Goal: Information Seeking & Learning: Learn about a topic

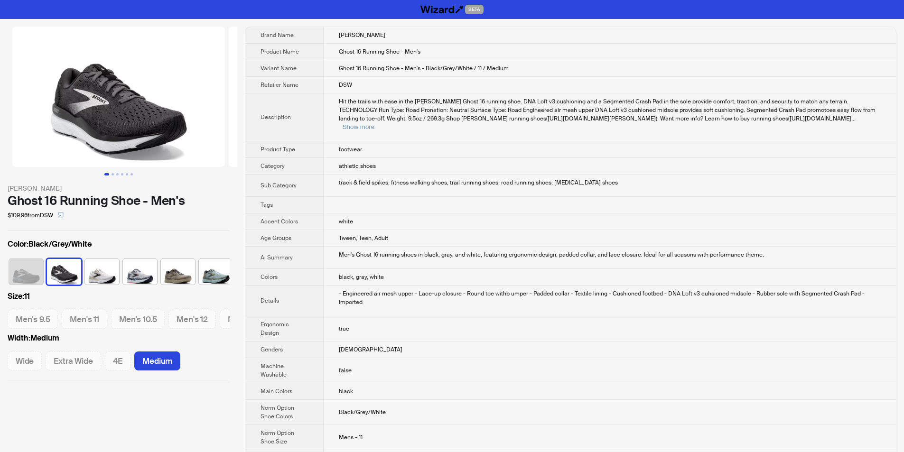
scroll to position [0, 82]
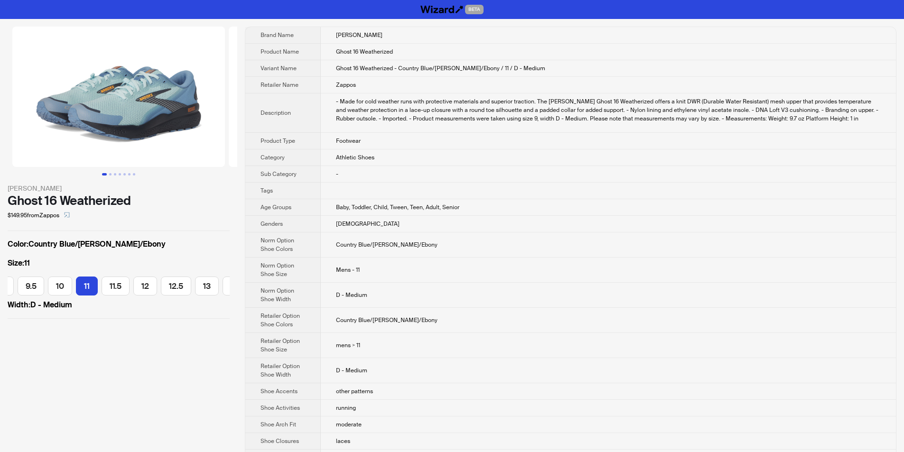
scroll to position [0, 120]
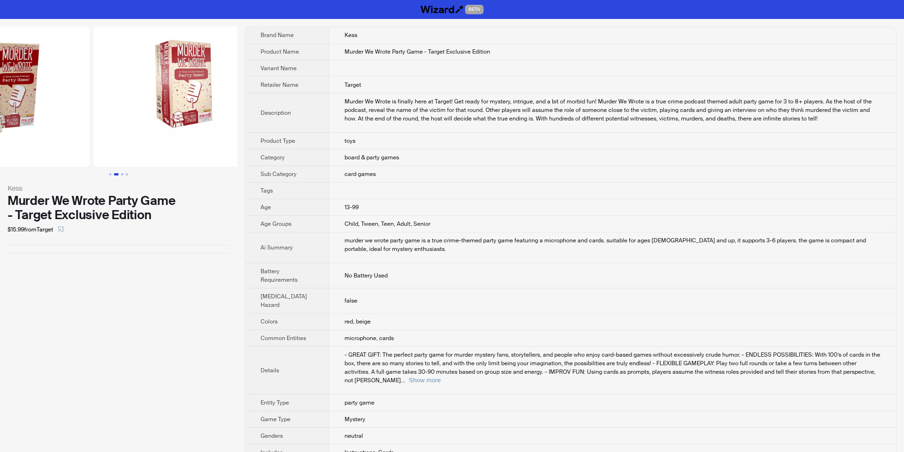
drag, startPoint x: 158, startPoint y: 130, endPoint x: 65, endPoint y: 138, distance: 93.4
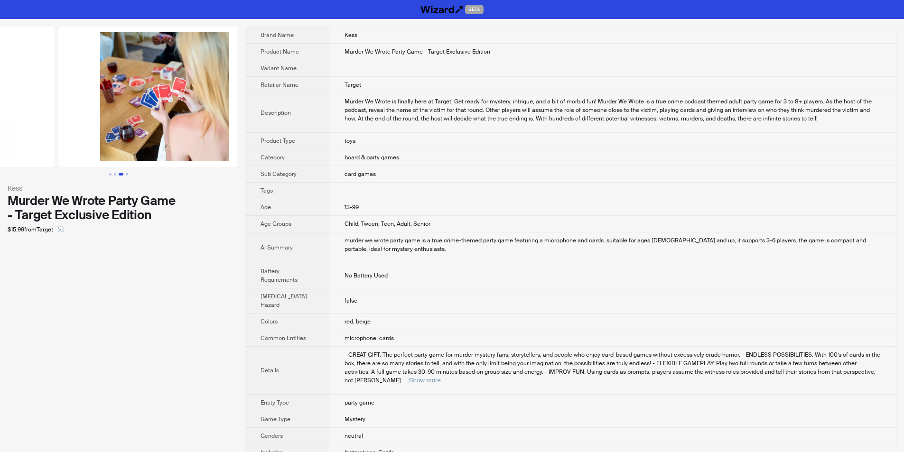
scroll to position [0, 433]
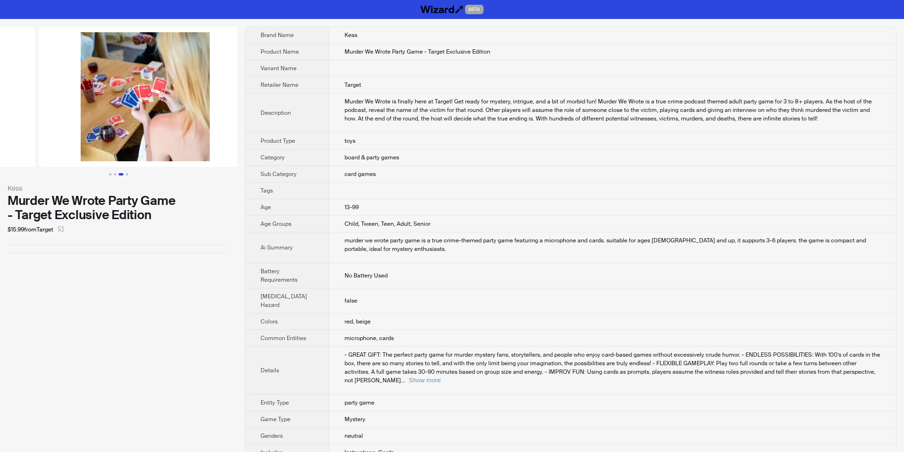
drag, startPoint x: 194, startPoint y: 122, endPoint x: 69, endPoint y: 122, distance: 124.9
click at [69, 122] on ul at bounding box center [118, 97] width 237 height 141
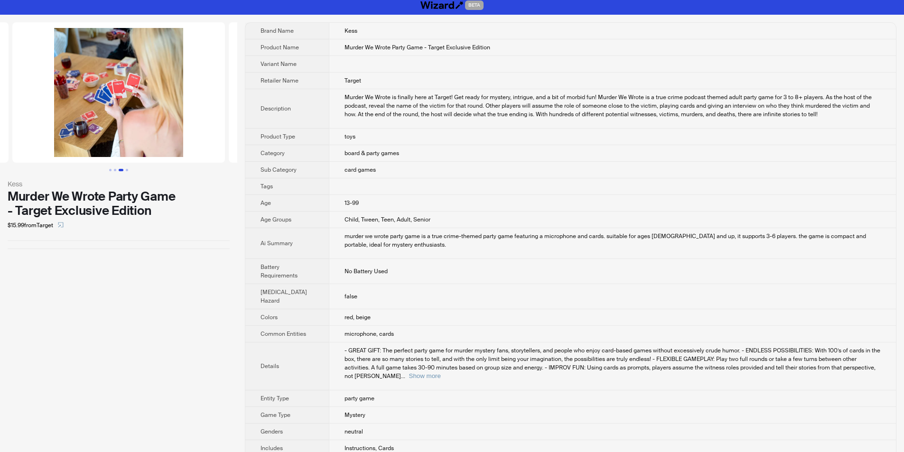
scroll to position [0, 0]
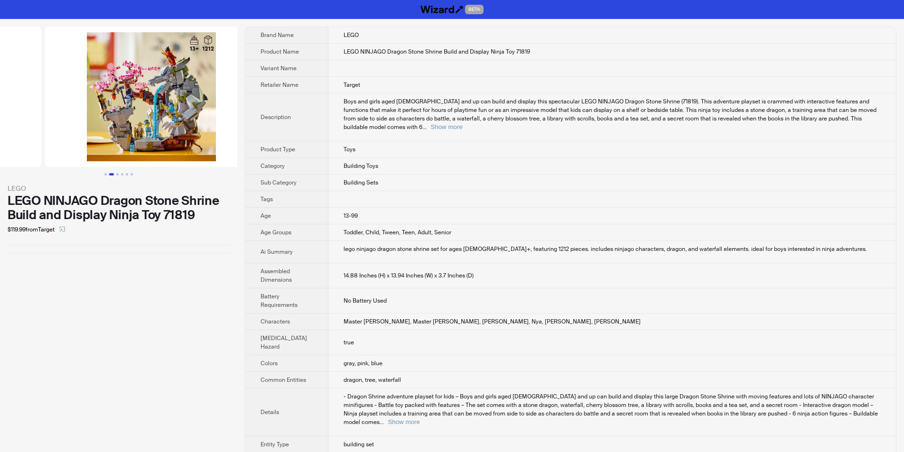
drag, startPoint x: 151, startPoint y: 126, endPoint x: 28, endPoint y: 131, distance: 123.5
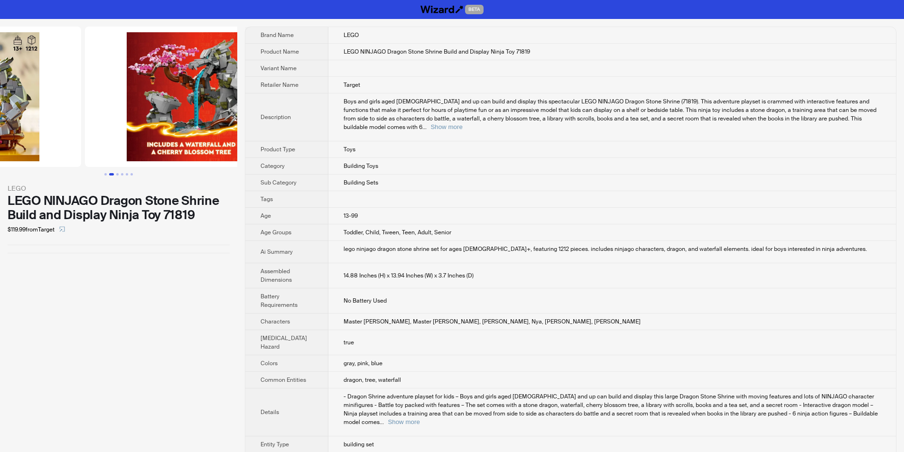
drag, startPoint x: 152, startPoint y: 117, endPoint x: 56, endPoint y: 122, distance: 97.0
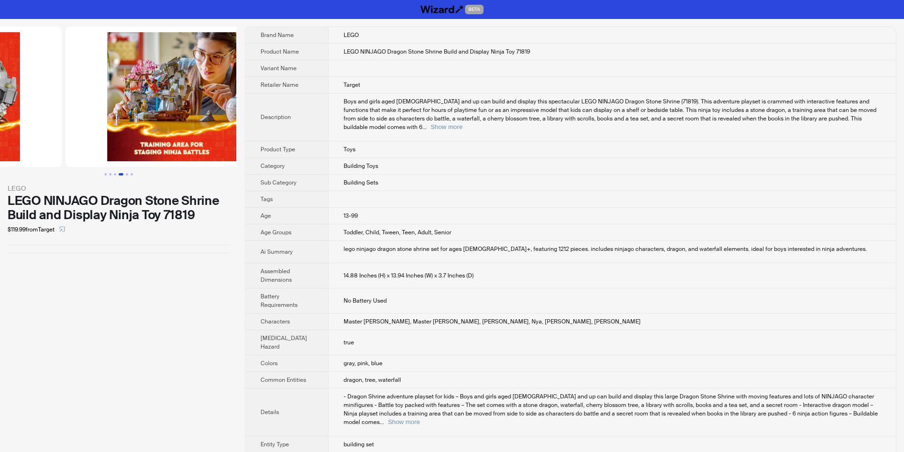
drag, startPoint x: 128, startPoint y: 110, endPoint x: 36, endPoint y: 110, distance: 92.6
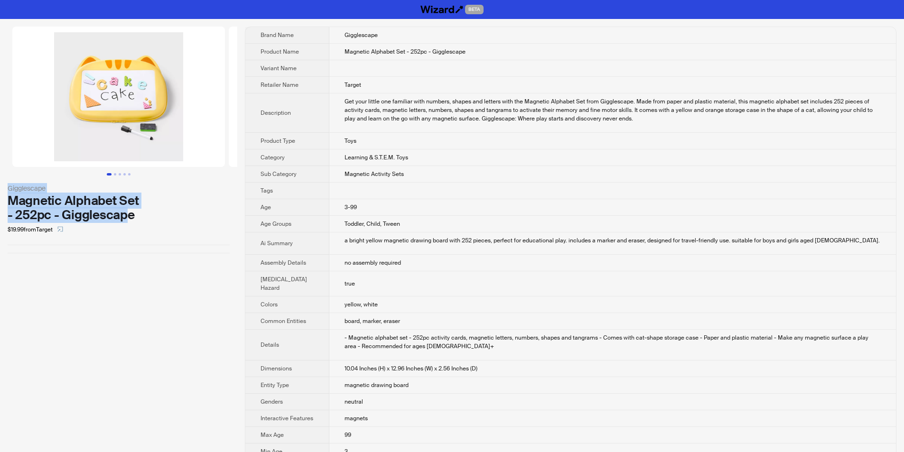
drag, startPoint x: 0, startPoint y: 187, endPoint x: 131, endPoint y: 222, distance: 135.1
click at [131, 222] on div "Gigglescape Magnetic Alphabet Set - 252pc - Gigglescape $19.99 from Target" at bounding box center [118, 140] width 237 height 242
drag, startPoint x: 144, startPoint y: 221, endPoint x: 9, endPoint y: 188, distance: 139.3
click at [9, 188] on div "Gigglescape Magnetic Alphabet Set - 252pc - Gigglescape $19.99 from Target" at bounding box center [119, 210] width 222 height 54
copy div "Gigglescape Magnetic Alphabet Set - 252pc - Gigglescape"
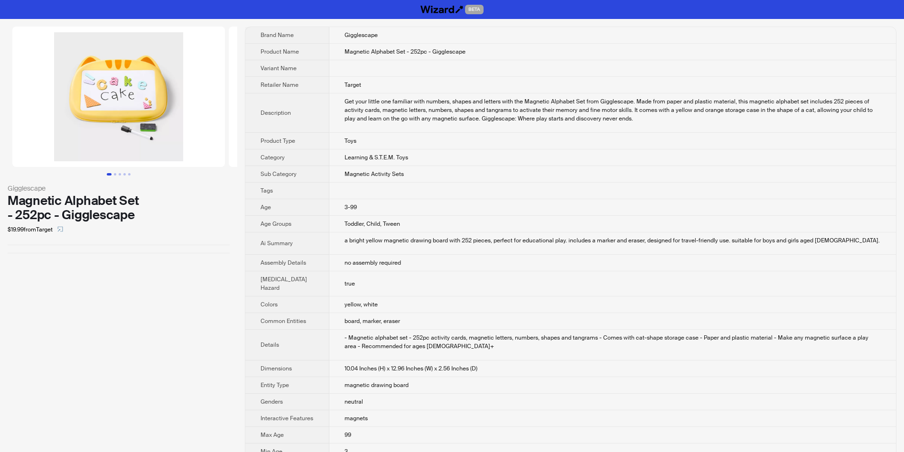
drag, startPoint x: 150, startPoint y: 270, endPoint x: 277, endPoint y: 25, distance: 275.6
click at [152, 262] on div "Gigglescape Magnetic Alphabet Set - 252pc - Gigglescape $19.99 from Target" at bounding box center [118, 374] width 237 height 711
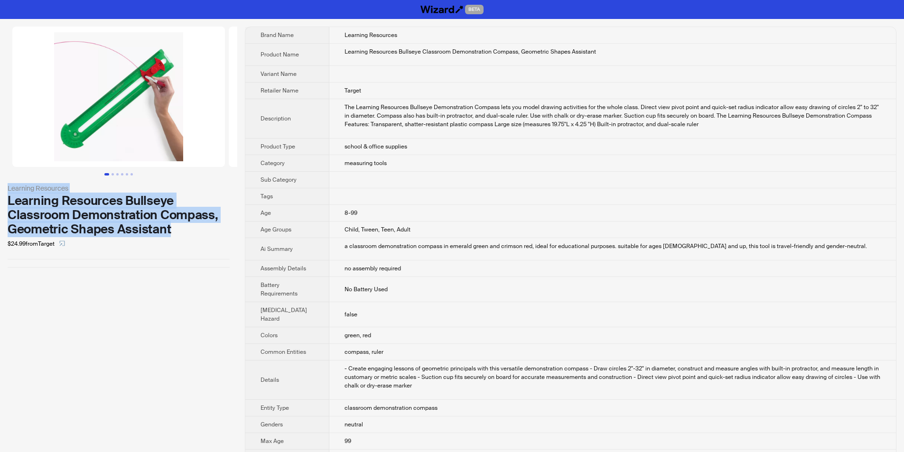
drag, startPoint x: 1, startPoint y: 186, endPoint x: 178, endPoint y: 231, distance: 183.2
click at [178, 231] on div "Learning Resources Learning Resources Bullseye Classroom Demonstration Compass,…" at bounding box center [118, 147] width 237 height 256
copy div "Learning Resources Learning Resources Bullseye Classroom Demonstration Compass,…"
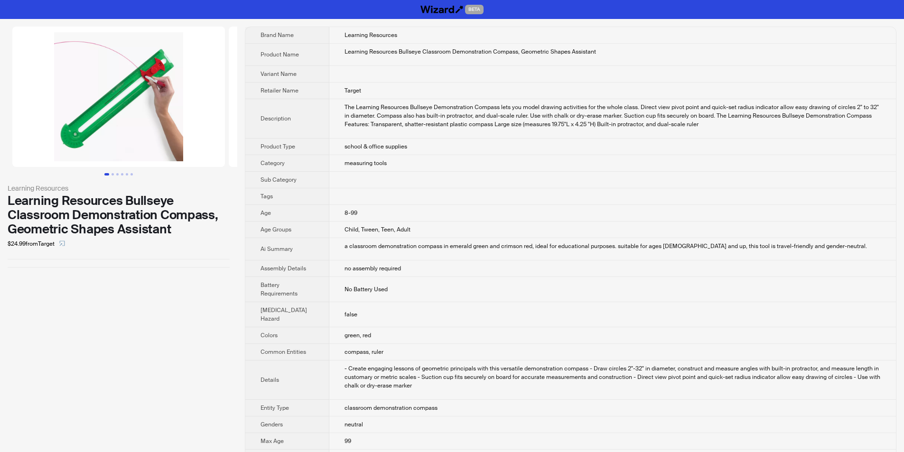
click at [206, 267] on div at bounding box center [119, 267] width 222 height 0
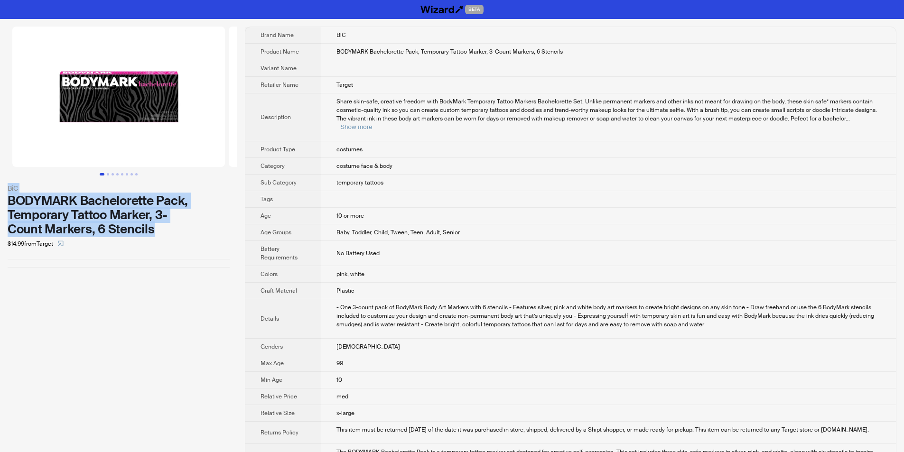
drag, startPoint x: 6, startPoint y: 185, endPoint x: 160, endPoint y: 230, distance: 160.7
click at [160, 230] on div "BiC BODYMARK Bachelorette Pack, Temporary Tattoo Marker, 3-Count Markers, 6 Ste…" at bounding box center [118, 147] width 237 height 256
copy div "BiC BODYMARK Bachelorette Pack, Temporary Tattoo Marker, 3-Count Markers, 6 Ste…"
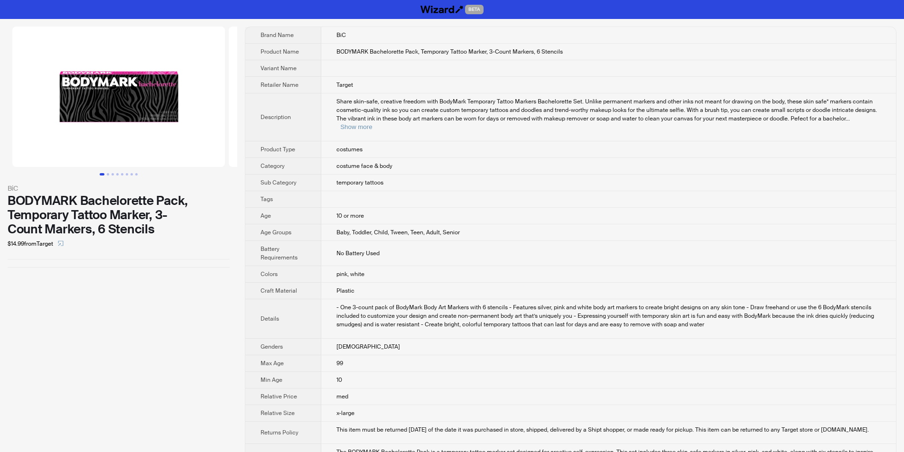
click at [213, 281] on div "BiC BODYMARK Bachelorette Pack, Temporary Tattoo Marker, 3-Count Markers, 6 Ste…" at bounding box center [118, 288] width 237 height 539
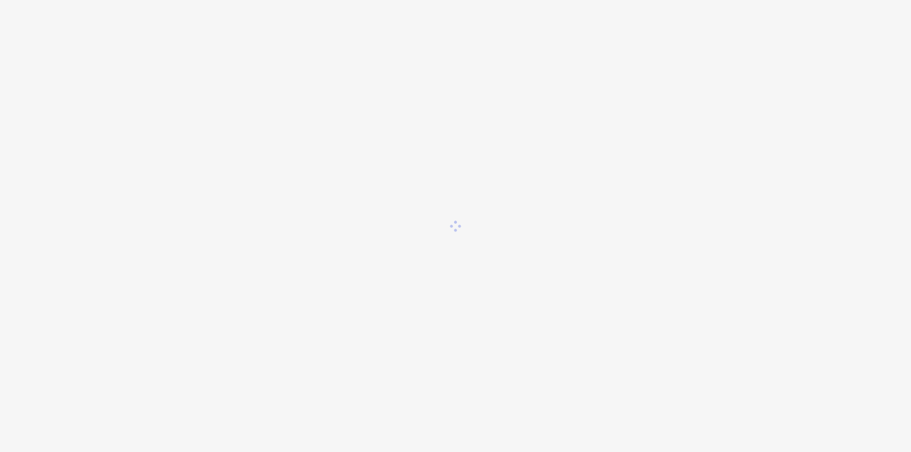
click at [347, 63] on div at bounding box center [455, 226] width 911 height 452
